Goal: Navigation & Orientation: Find specific page/section

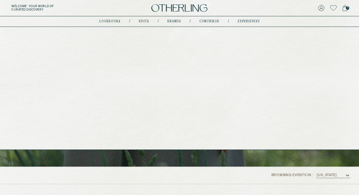
scroll to position [220, 0]
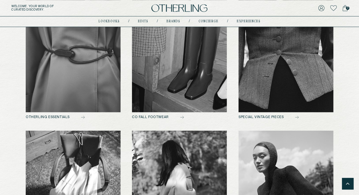
scroll to position [473, 0]
click at [269, 112] on link "SPECIAL VINTAGE PIECES" at bounding box center [285, 51] width 95 height 136
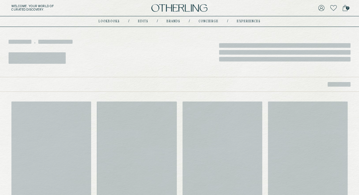
scroll to position [75, 0]
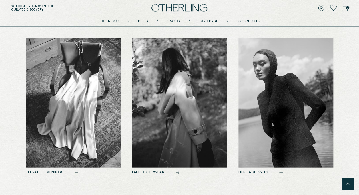
scroll to position [565, 0]
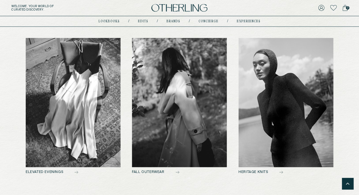
click at [56, 133] on img at bounding box center [73, 102] width 95 height 129
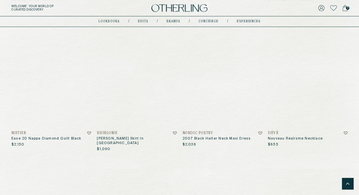
scroll to position [2370, 0]
